Goal: Task Accomplishment & Management: Complete application form

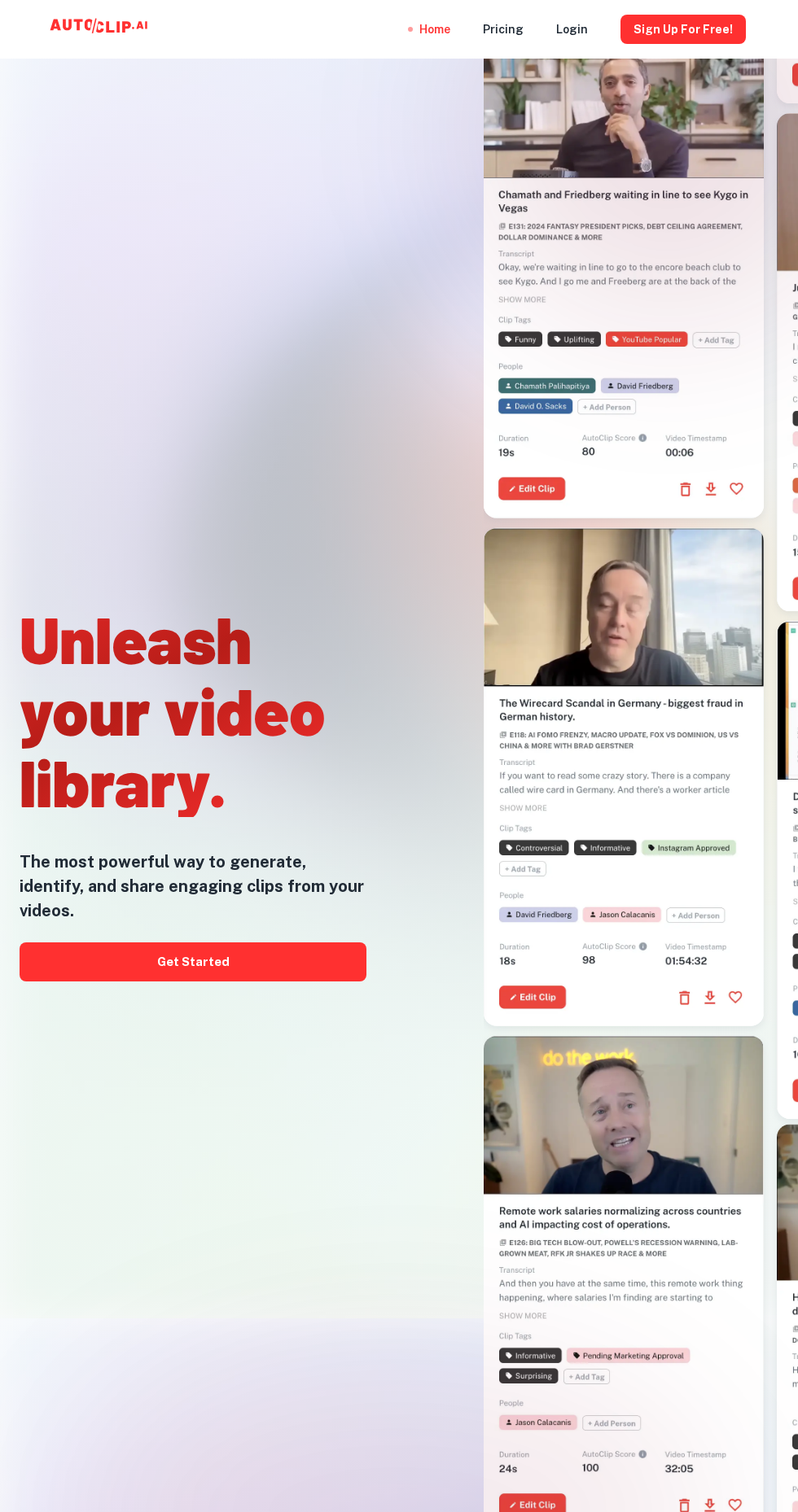
click at [703, 31] on button "Sign Up for free!" at bounding box center [683, 29] width 126 height 29
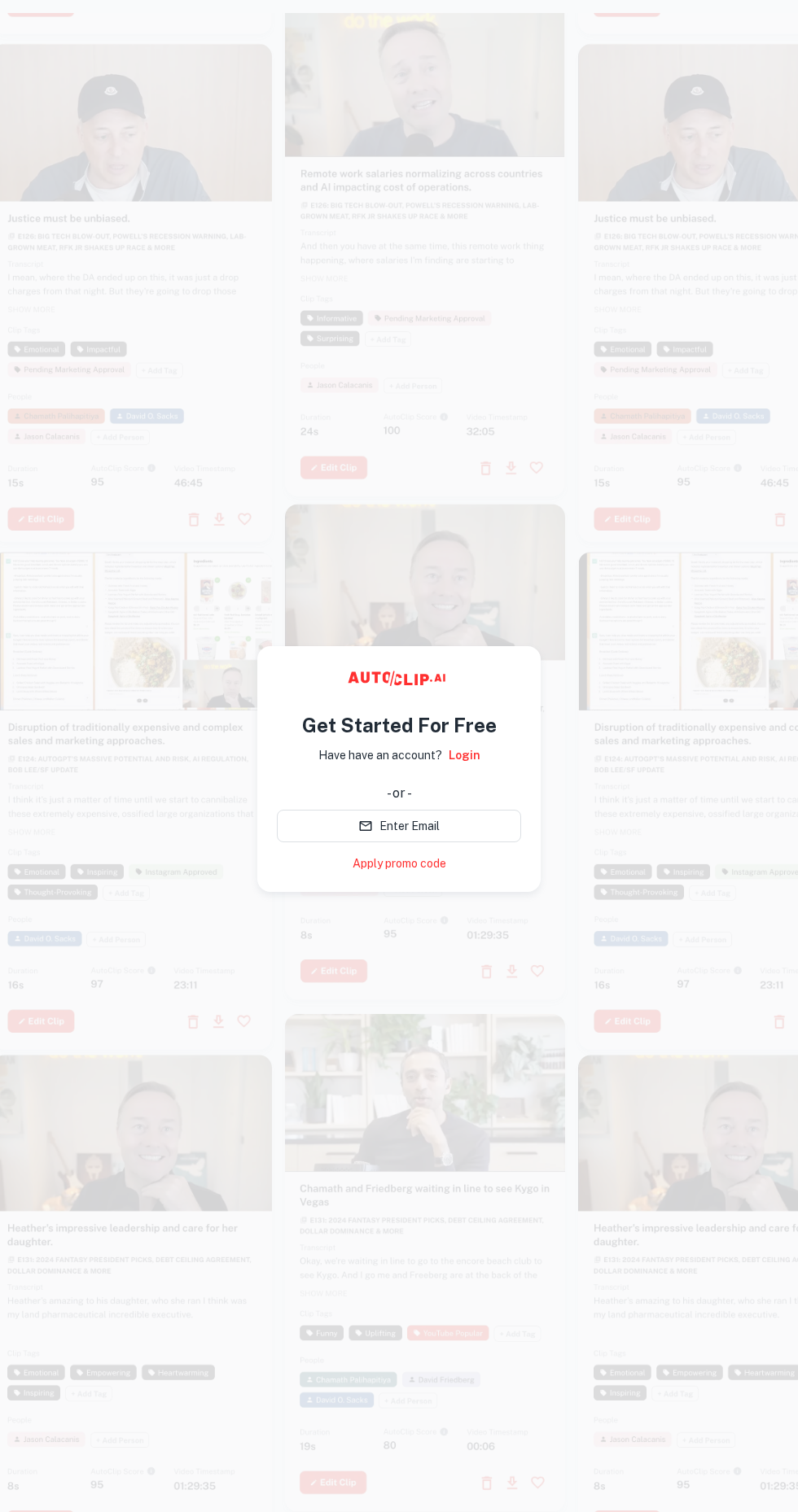
click at [463, 833] on button "Enter Email" at bounding box center [399, 826] width 245 height 32
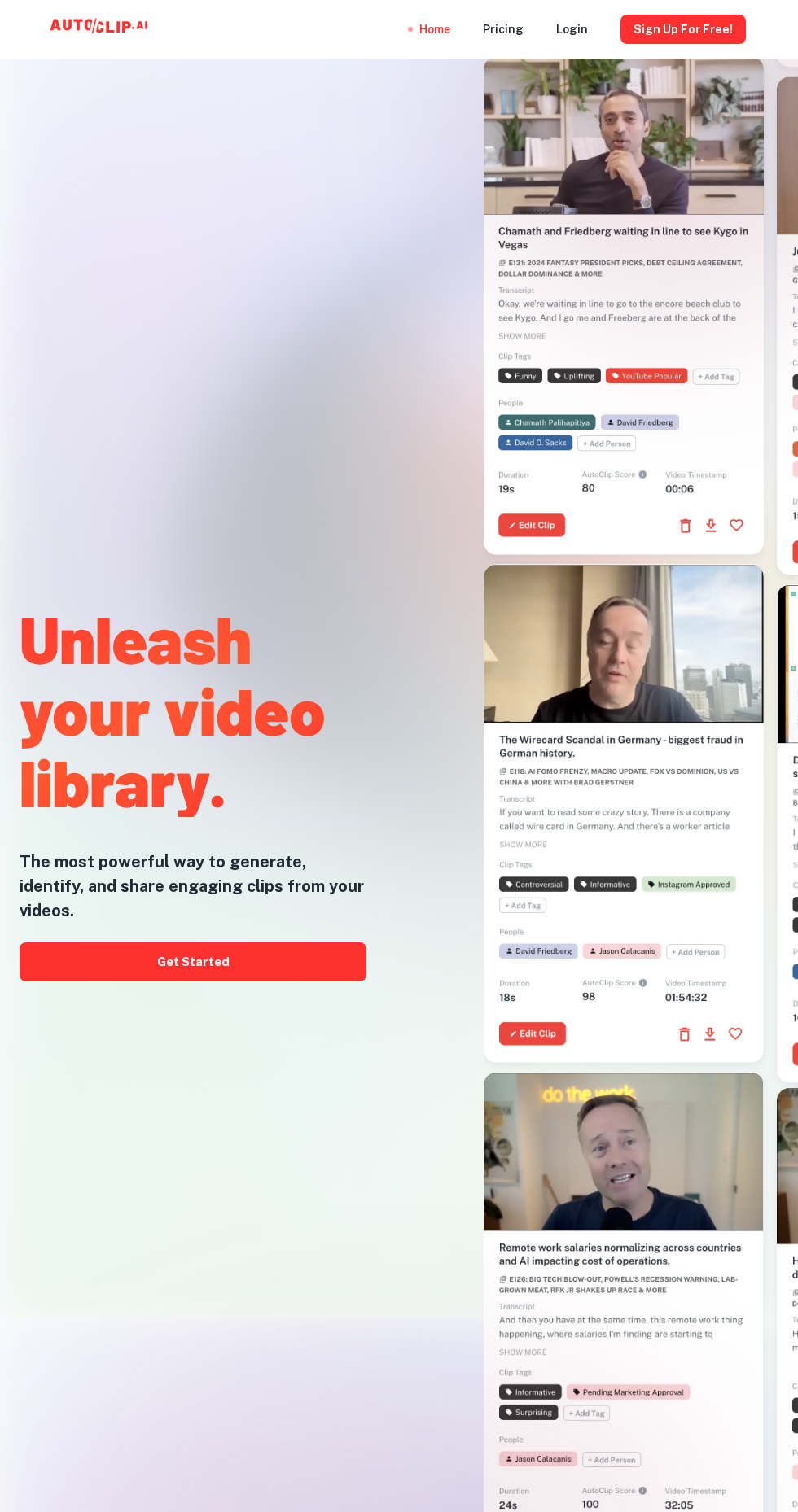
click at [268, 981] on link "Get Started" at bounding box center [193, 961] width 347 height 39
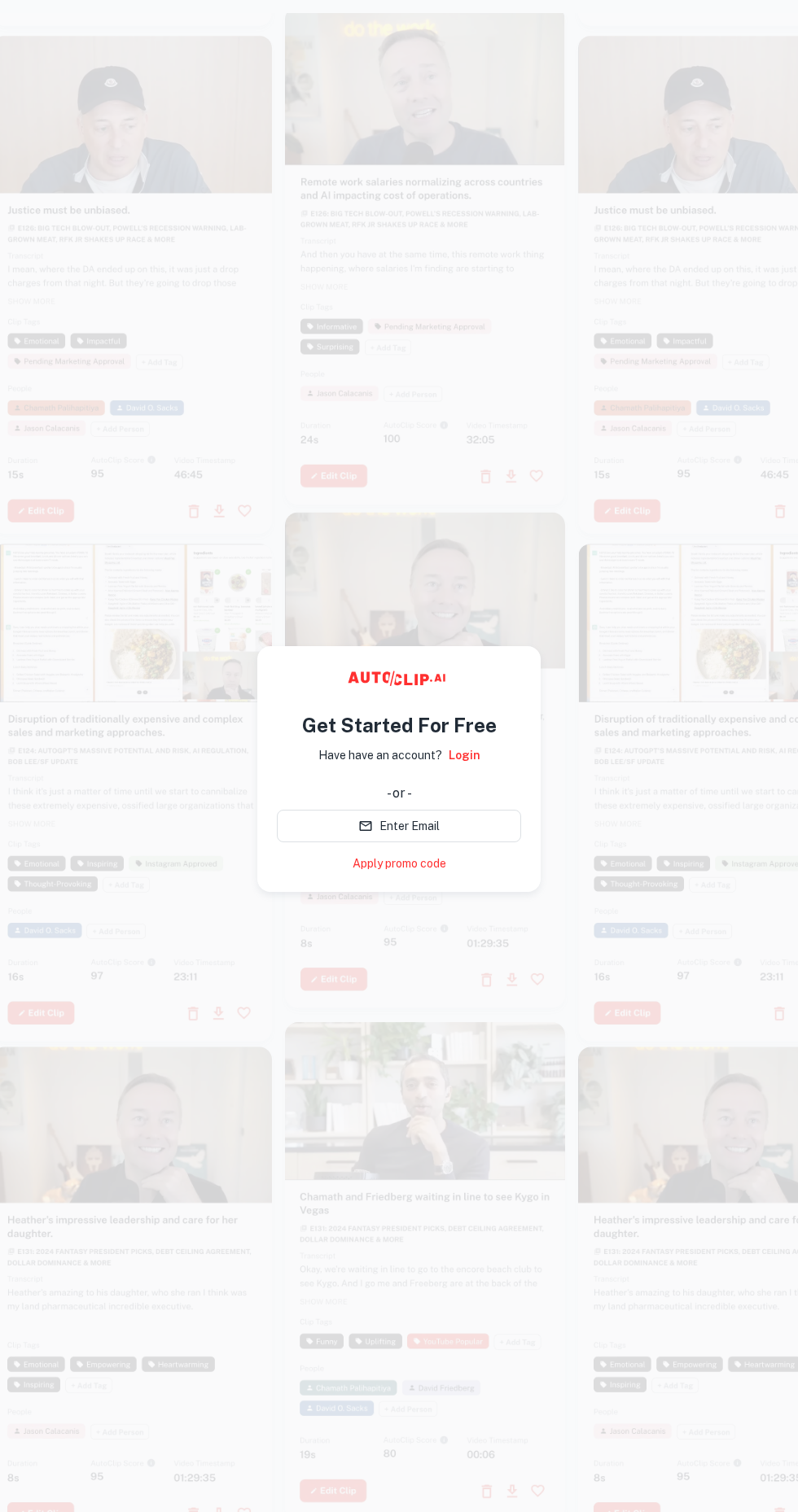
click at [465, 833] on button "Enter Email" at bounding box center [399, 826] width 245 height 32
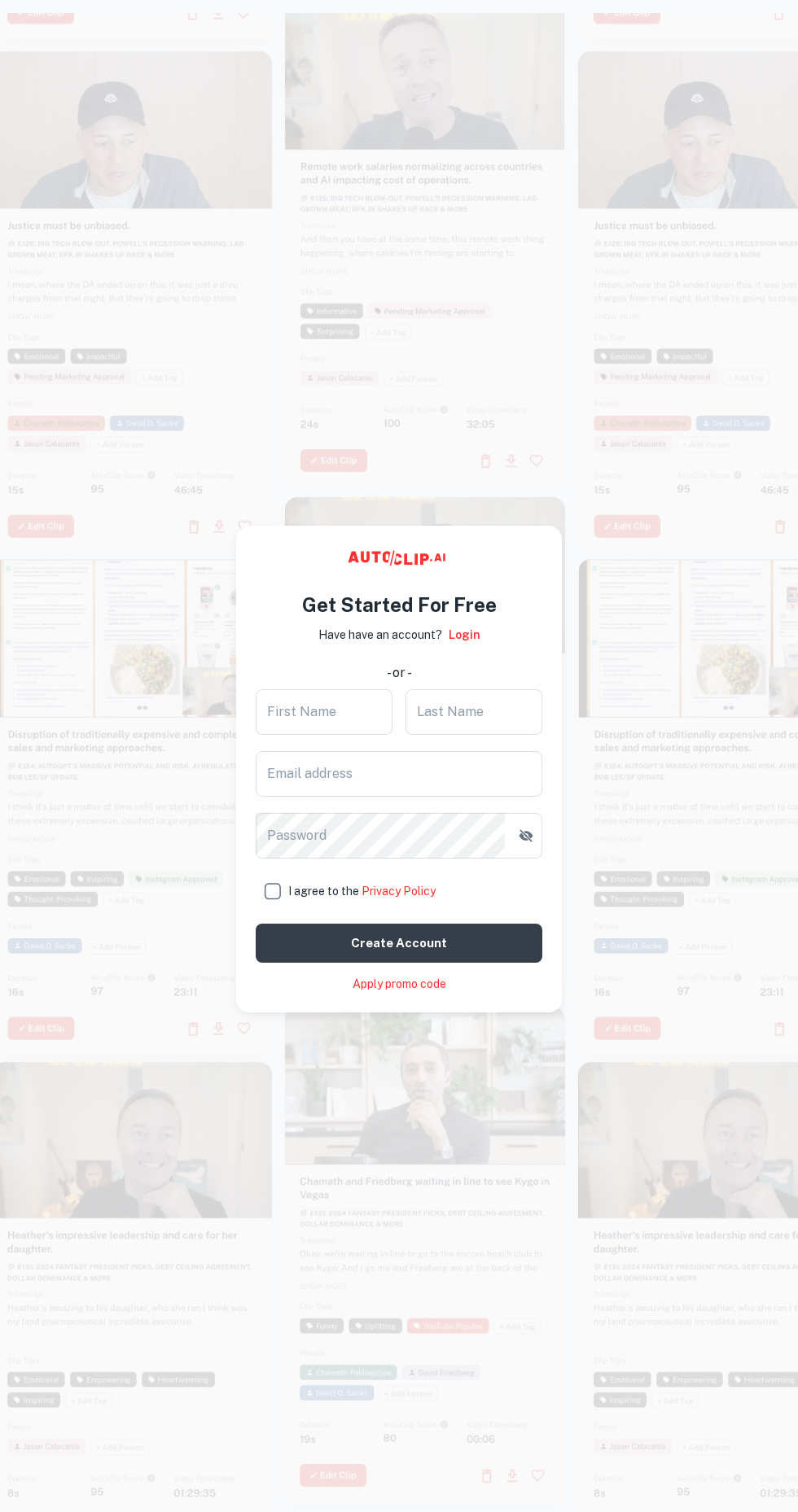
click at [332, 716] on div "First Name First Name" at bounding box center [324, 712] width 137 height 45
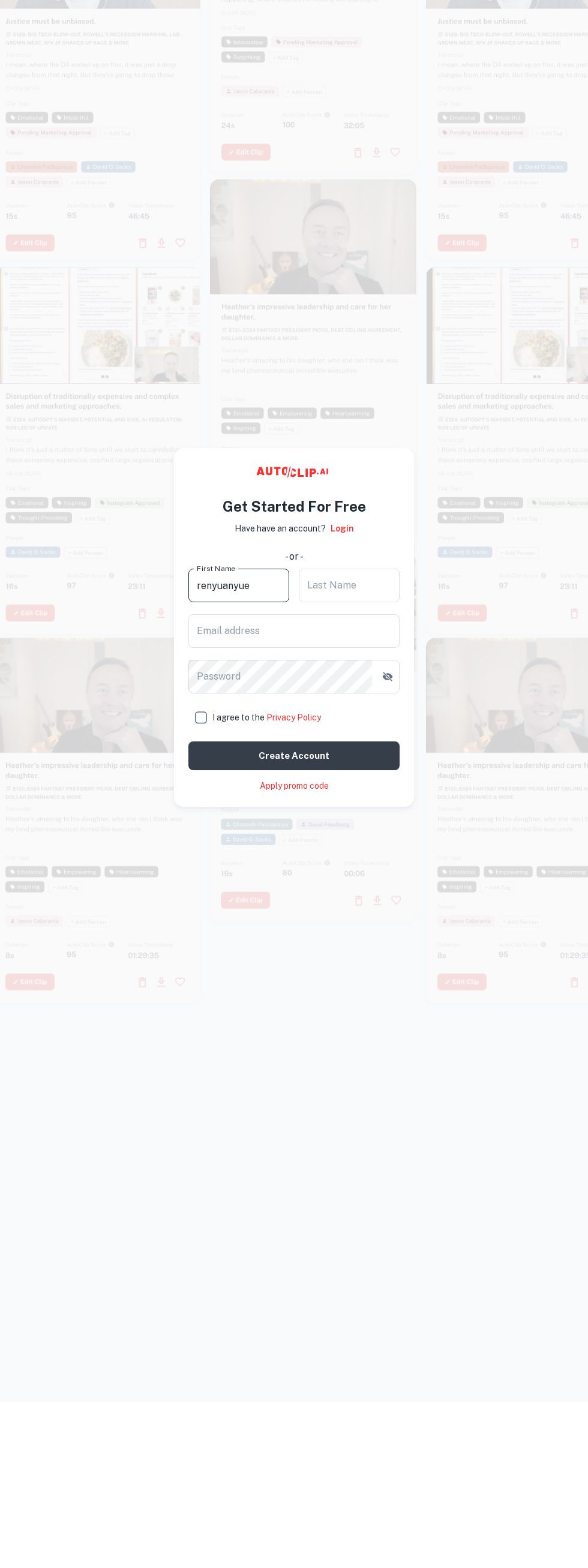
type input "renyuanyue"
click at [362, 754] on input "Last Name" at bounding box center [349, 751] width 101 height 33
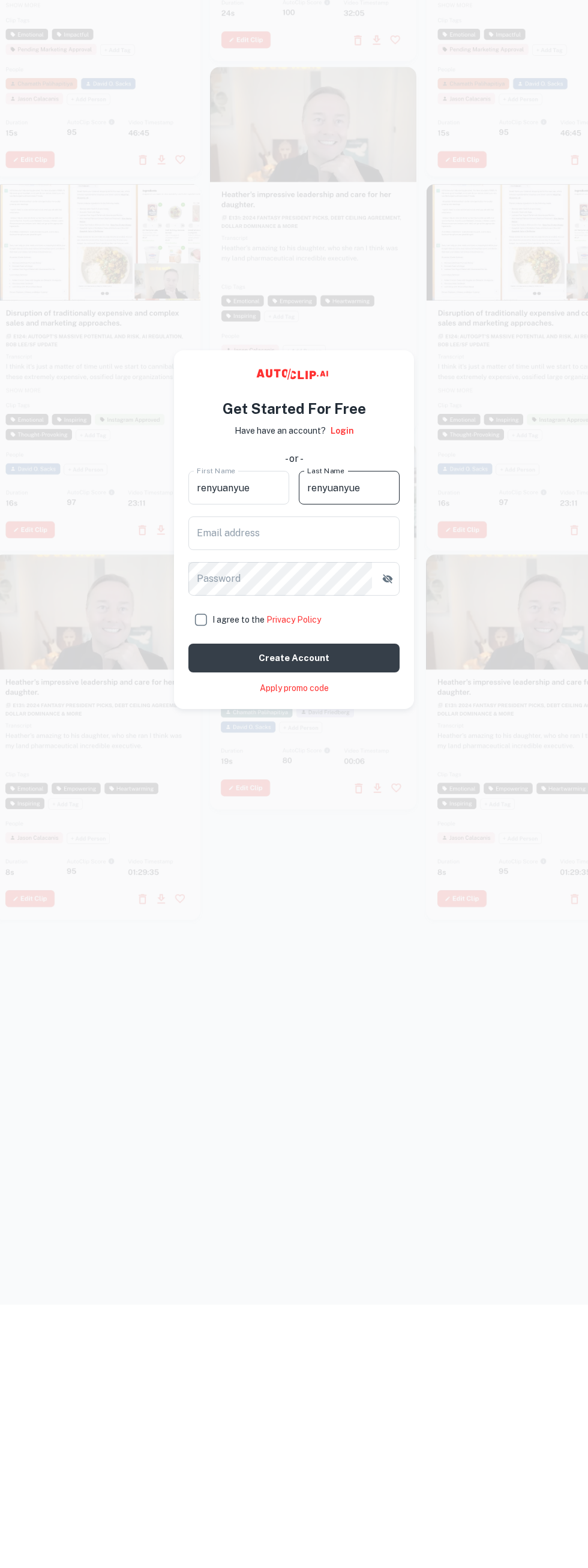
type input "renyuanyue"
click at [333, 801] on input "Email address" at bounding box center [293, 797] width 211 height 33
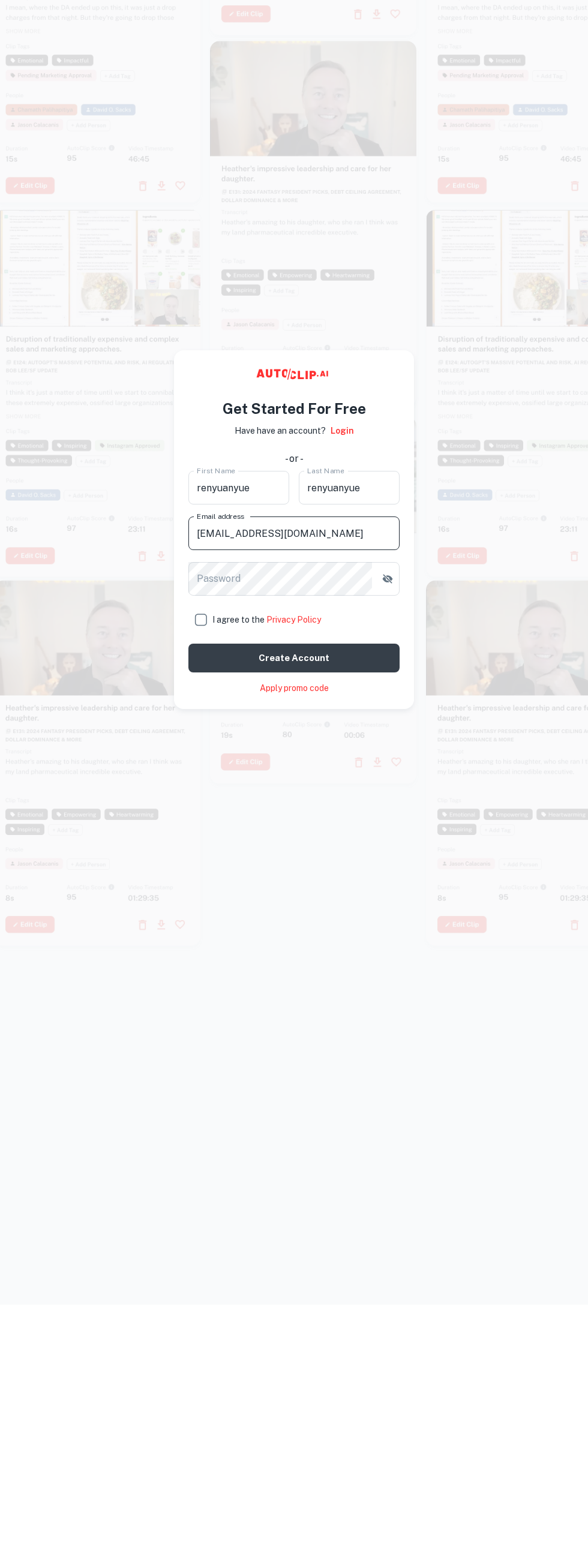
type input "[EMAIL_ADDRESS][DOMAIN_NAME]"
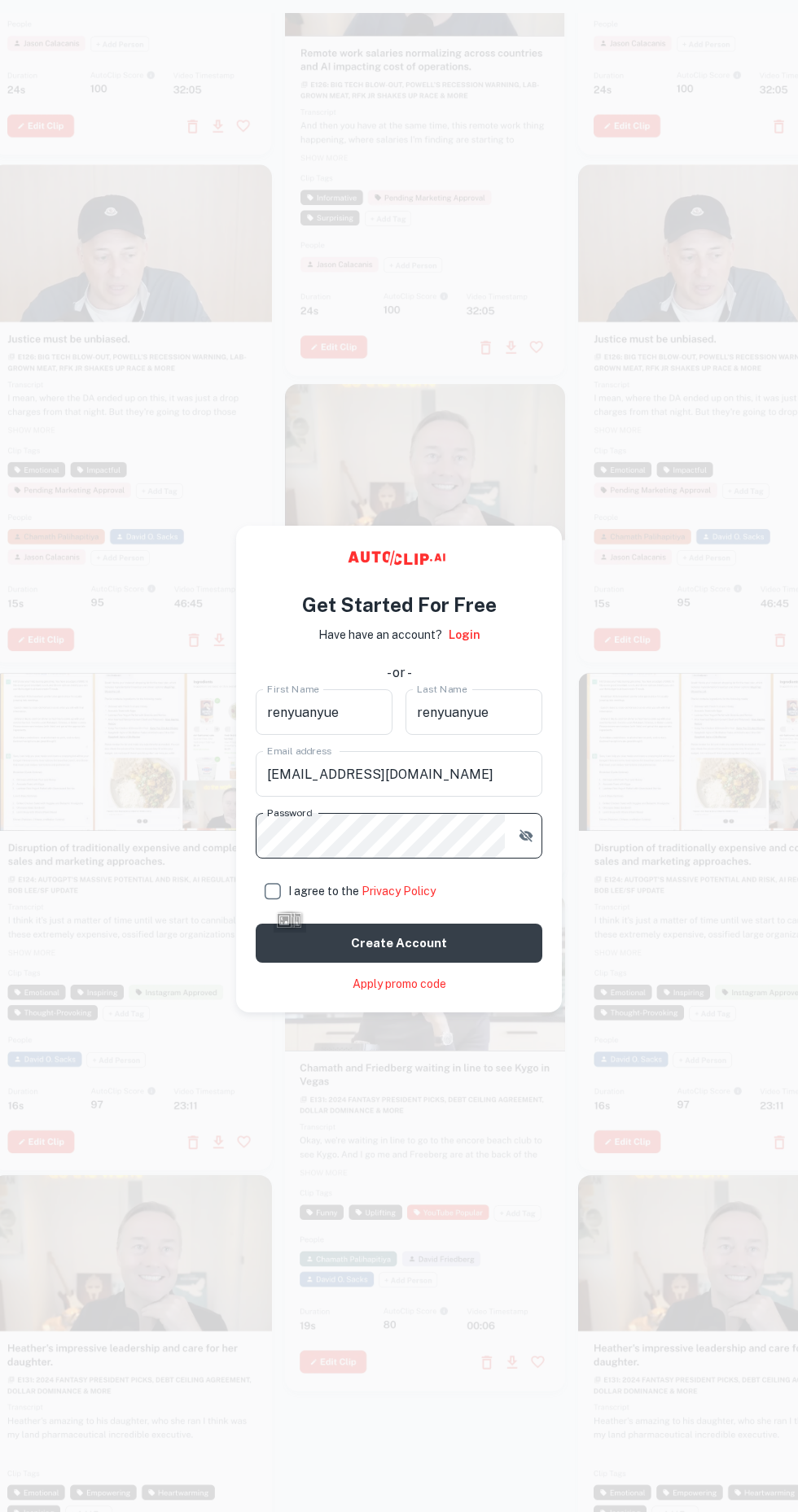
click at [268, 905] on input "I agree to the Privacy Policy" at bounding box center [271, 890] width 32 height 32
checkbox input "true"
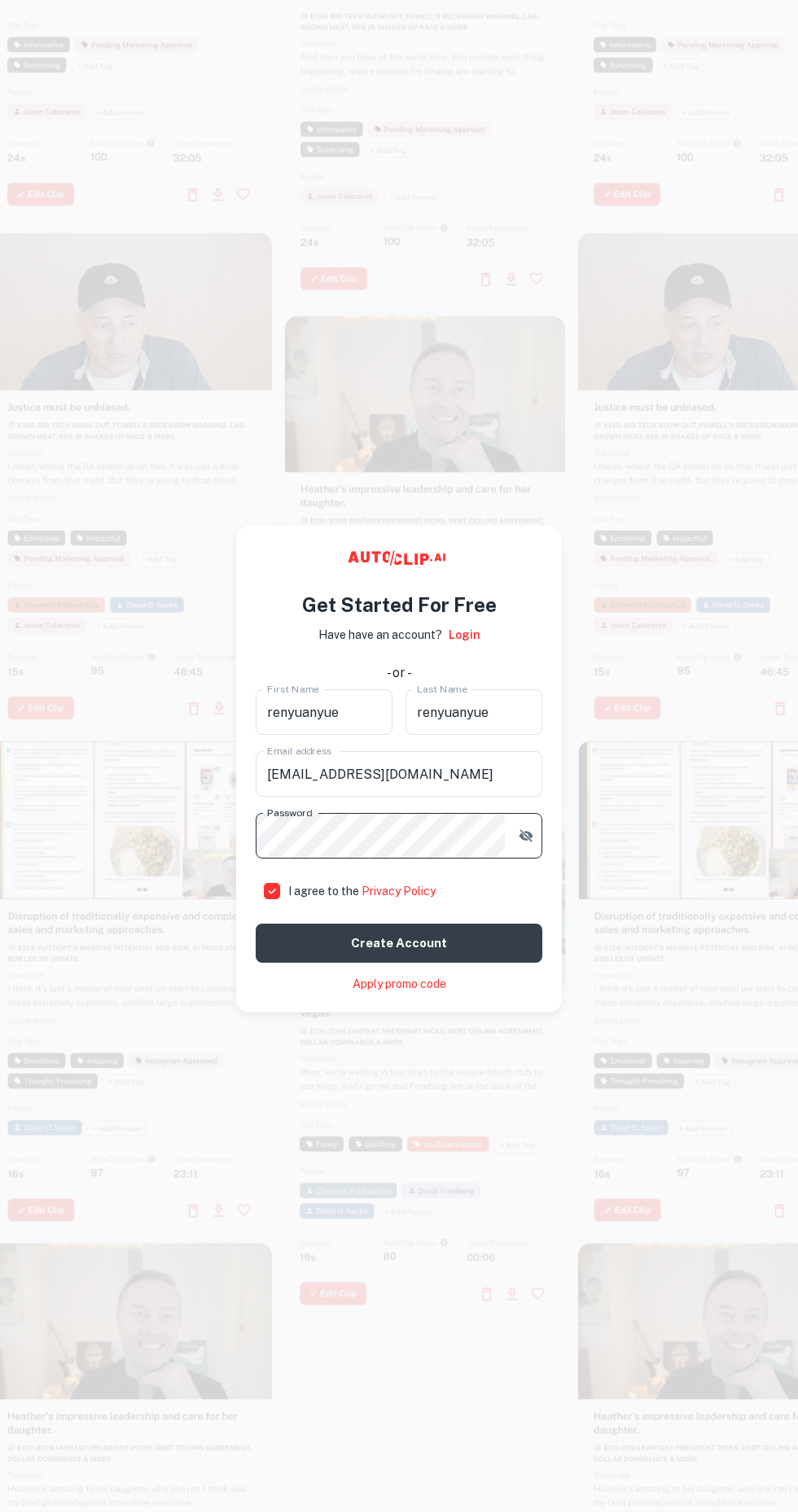
click at [496, 946] on button "Create account" at bounding box center [398, 943] width 287 height 39
